Goal: Task Accomplishment & Management: Use online tool/utility

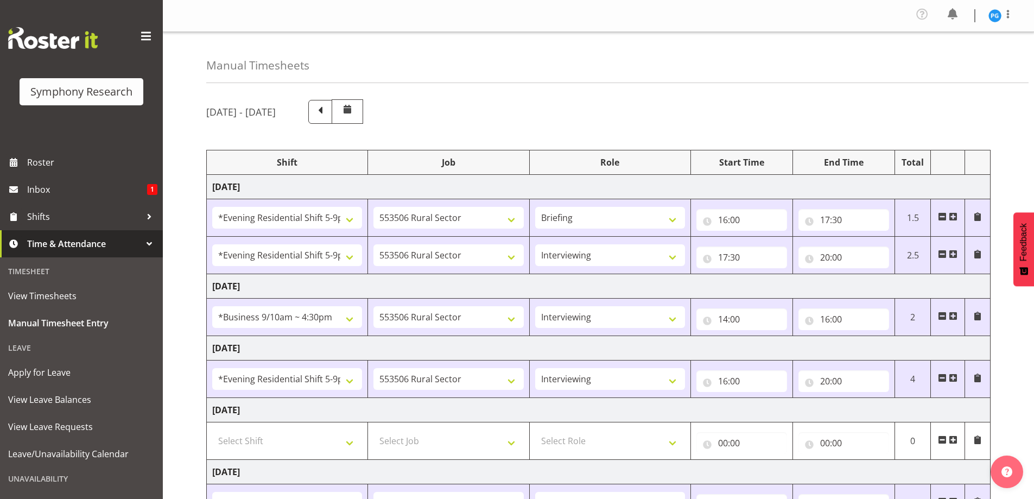
select select "48116"
select select "10587"
select select "48116"
select select "10587"
select select "47"
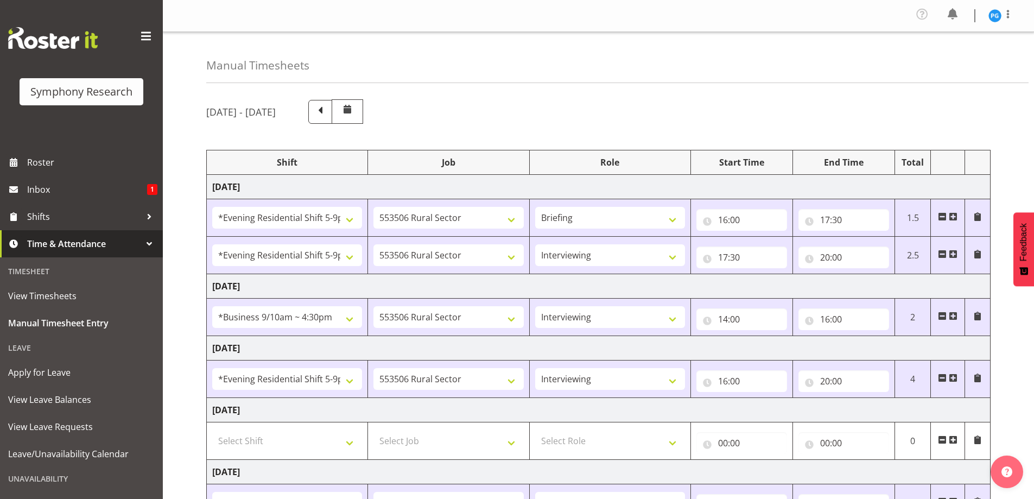
select select "26078"
select select "10587"
select select "47"
select select "48116"
select select "10587"
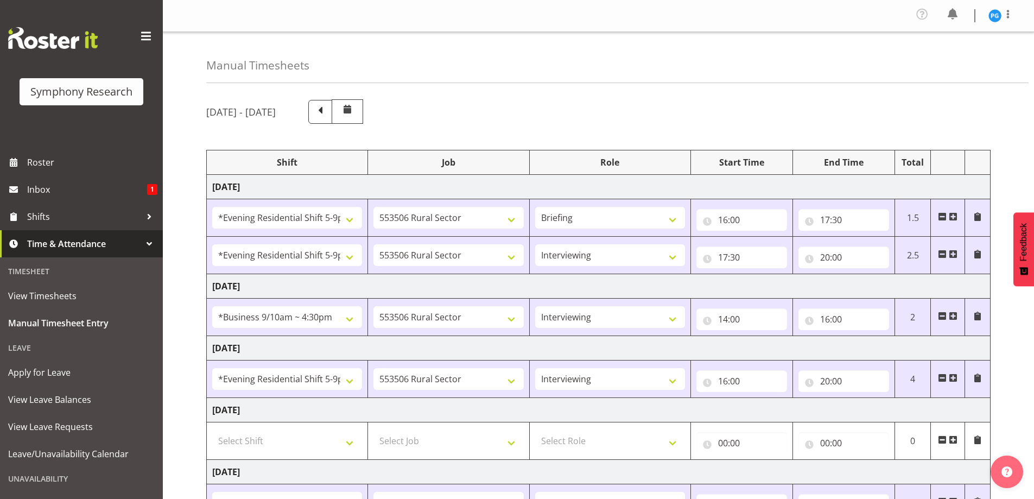
select select "47"
select select "26078"
select select "10587"
select select "47"
select select "48116"
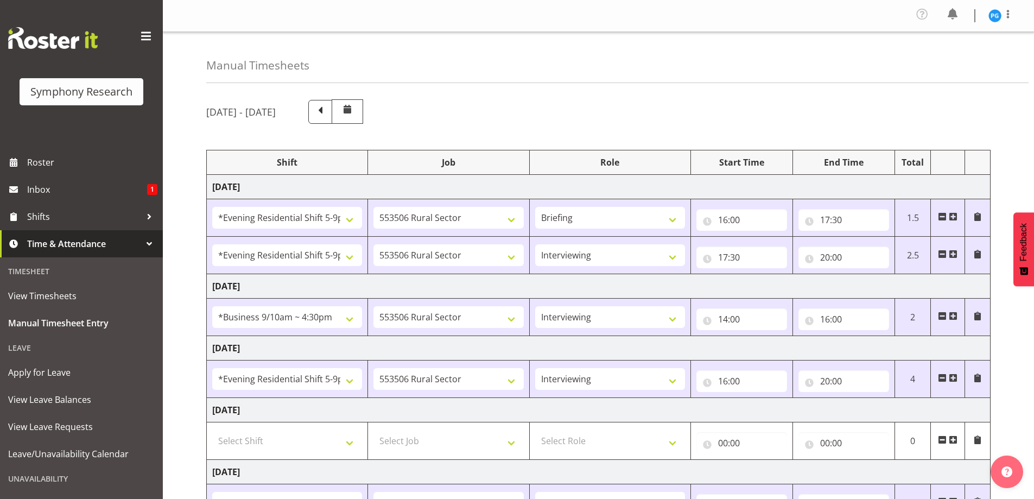
select select "10587"
select select "47"
select select "81299"
select select "10587"
select select "47"
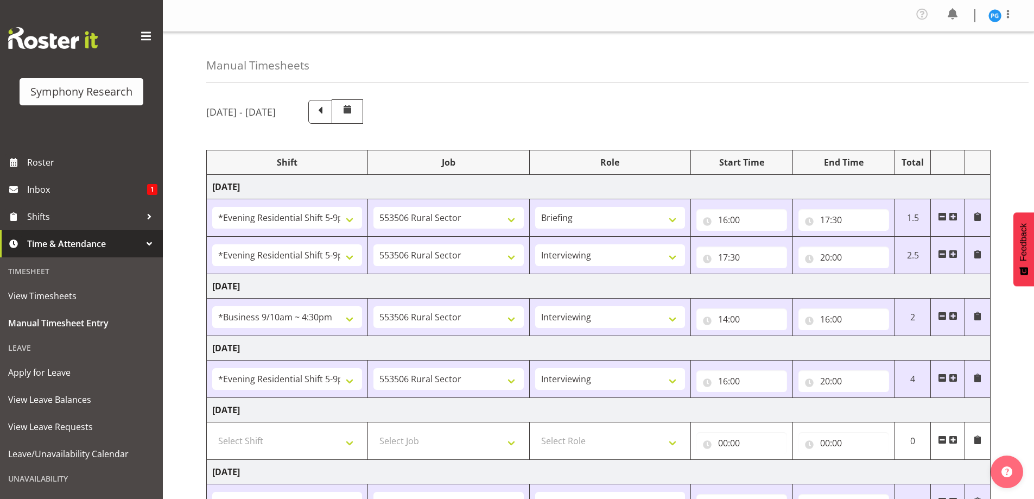
scroll to position [200, 0]
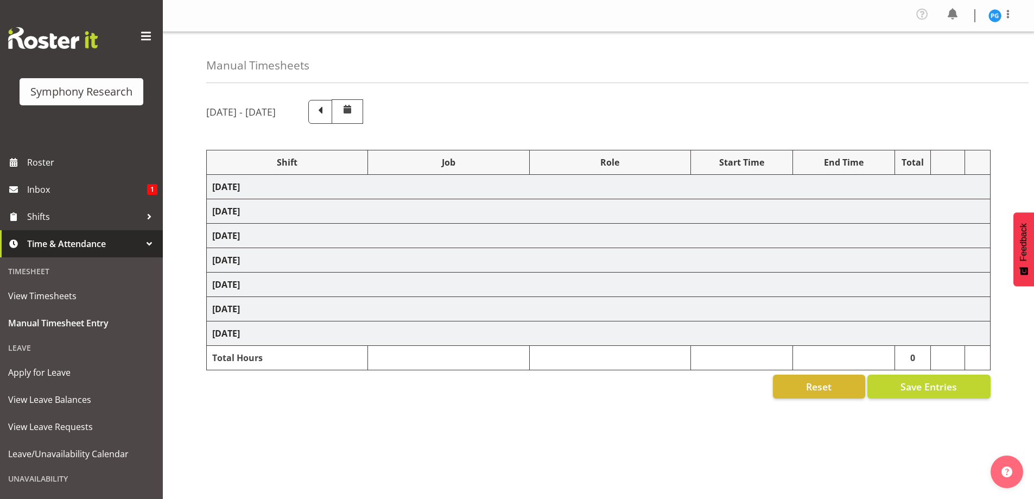
select select "48116"
select select "10587"
select select "48116"
select select "10587"
select select "47"
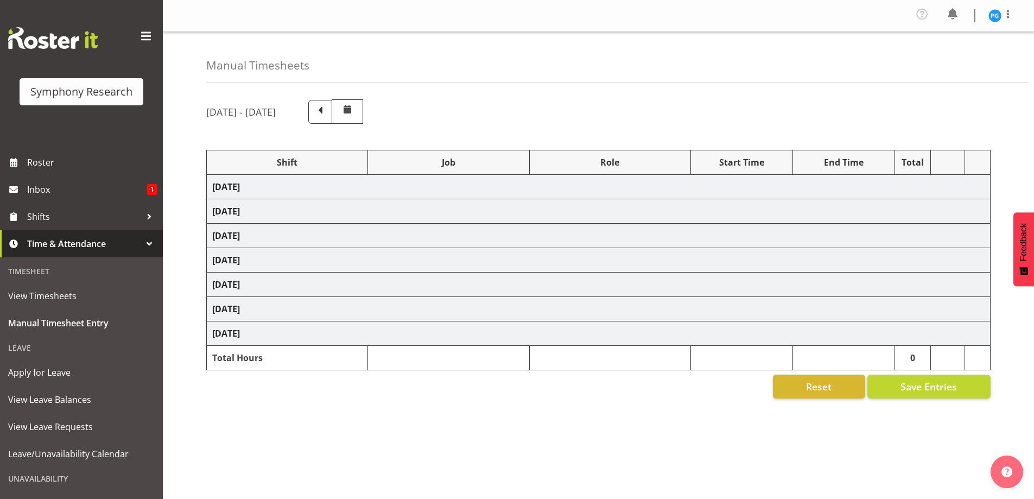
select select "26078"
select select "10587"
select select "47"
select select "48116"
select select "10587"
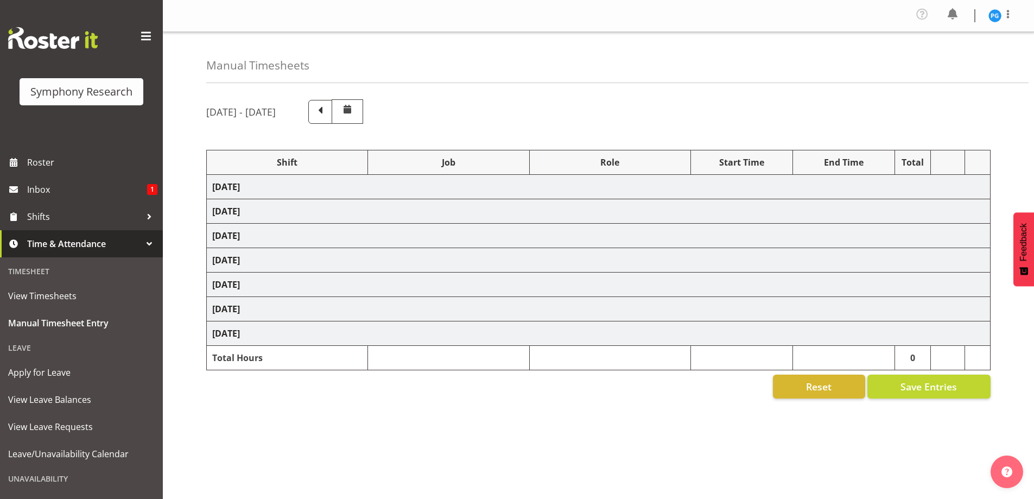
select select "47"
select select "26078"
select select "10587"
select select "47"
select select "48116"
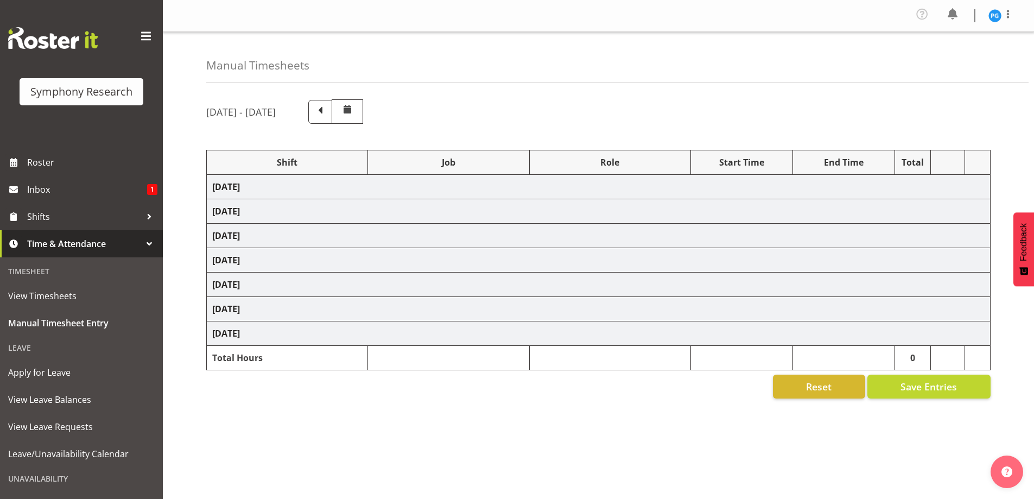
select select "10587"
select select "47"
select select "81299"
select select "10587"
select select "47"
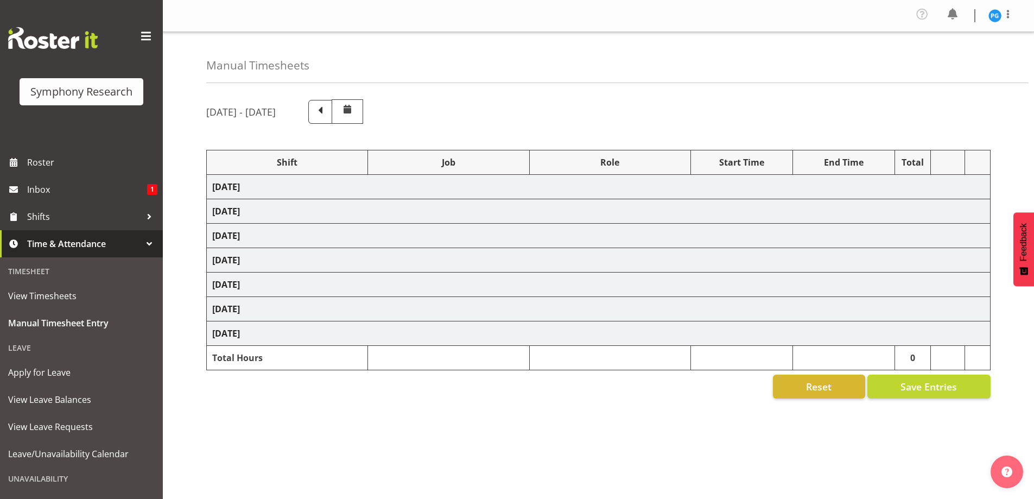
select select "81299"
select select "10587"
select select "47"
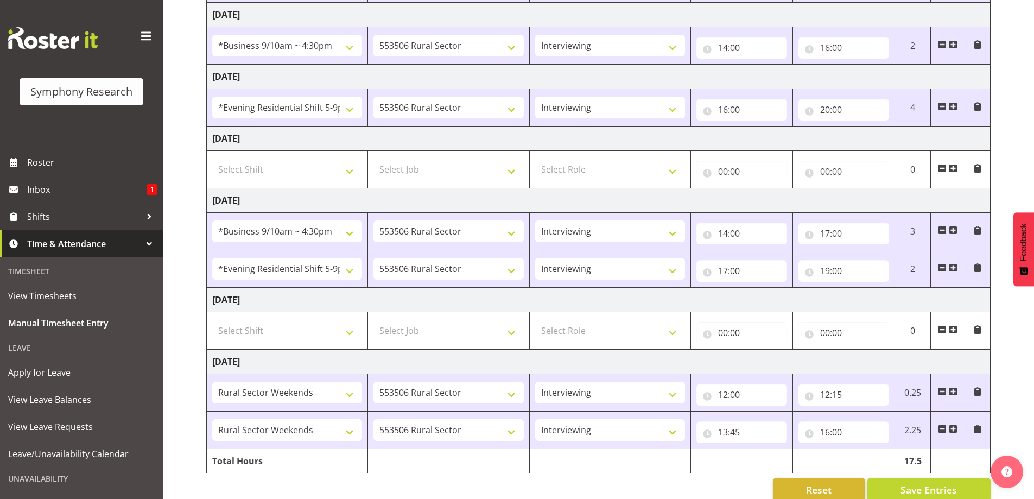
scroll to position [290, 0]
